Goal: Obtain resource: Obtain resource

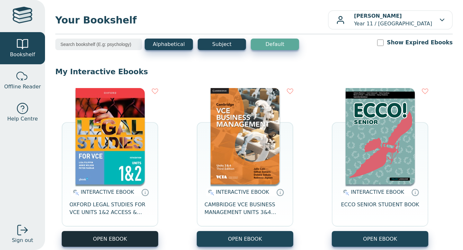
click at [113, 240] on button "OPEN EBOOK" at bounding box center [110, 239] width 96 height 16
